Goal: Check status

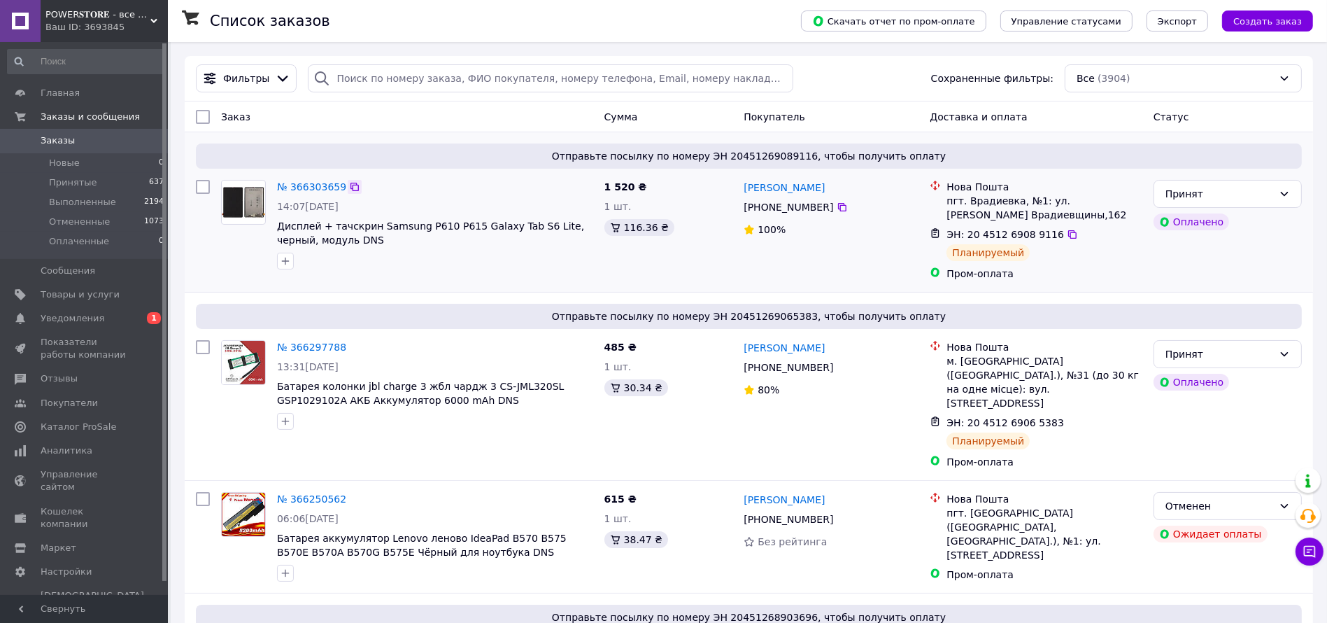
click at [351, 187] on icon at bounding box center [355, 187] width 8 height 8
click at [90, 319] on span "Уведомления" at bounding box center [73, 318] width 64 height 13
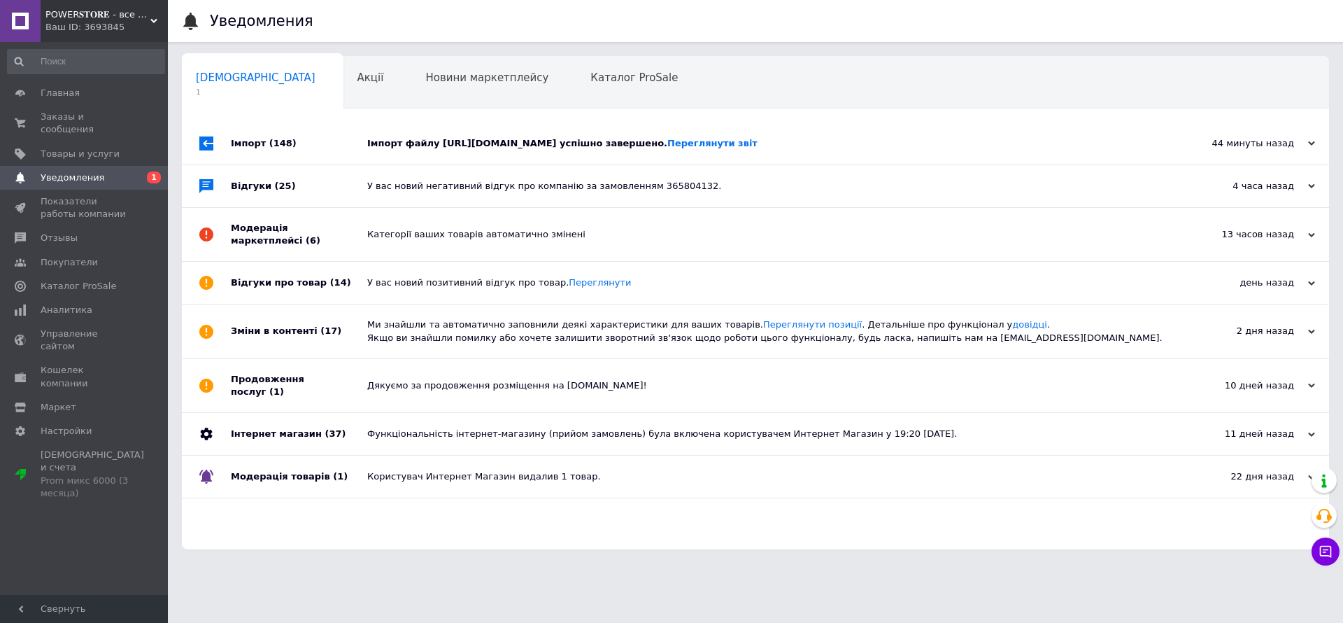
click at [389, 153] on div "Імпорт файлу https://touchscreen.com.ua/index.php?route=extension/feed/unixml/p…" at bounding box center [771, 143] width 808 height 42
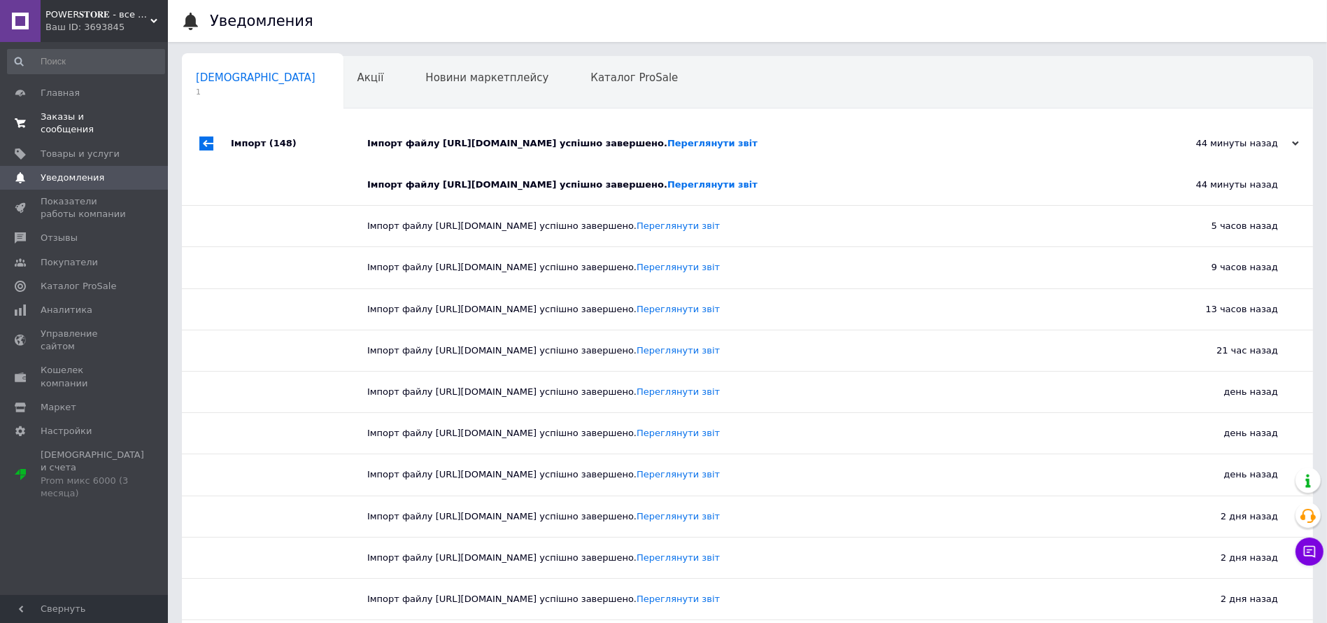
click at [120, 108] on link "Заказы и сообщения 0 0" at bounding box center [86, 123] width 172 height 36
